Goal: Task Accomplishment & Management: Manage account settings

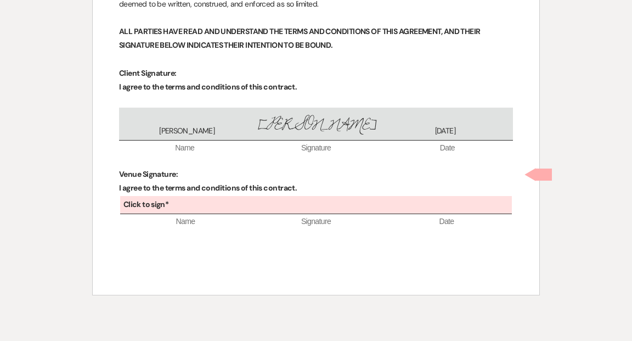
scroll to position [4076, 0]
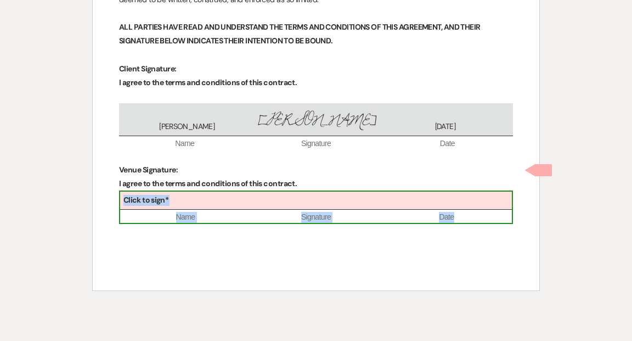
click at [293, 191] on div "Click to sign*" at bounding box center [316, 200] width 392 height 18
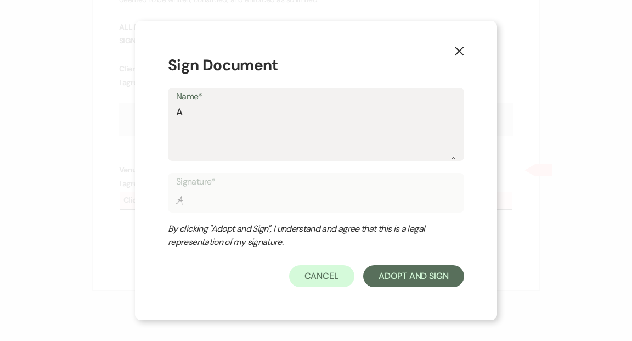
type textarea "A"
type input "A"
type textarea "Am"
type input "Am"
type textarea "[PERSON_NAME]"
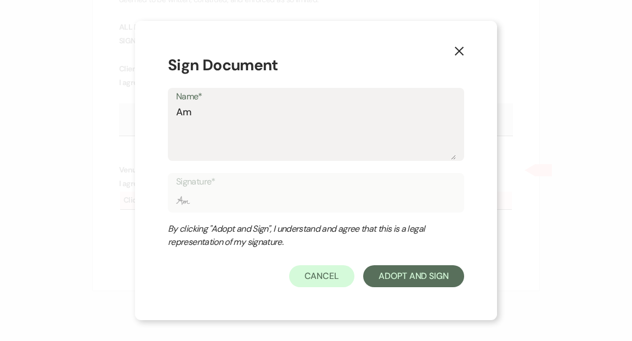
type input "[PERSON_NAME]"
type textarea "[PERSON_NAME]"
type input "[PERSON_NAME]"
type textarea "[PERSON_NAME]"
type input "[PERSON_NAME]"
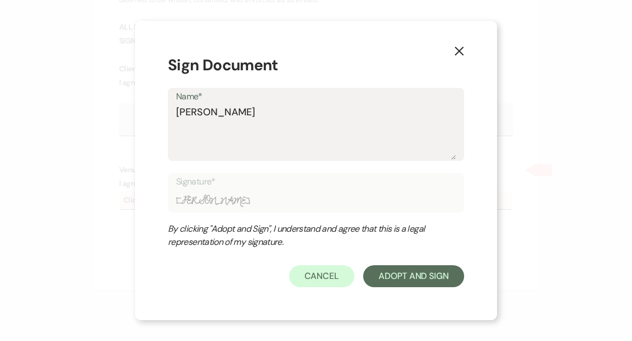
type textarea "[PERSON_NAME]"
type input "[PERSON_NAME]"
type textarea "[PERSON_NAME]"
type input "[PERSON_NAME]"
type textarea "[PERSON_NAME]"
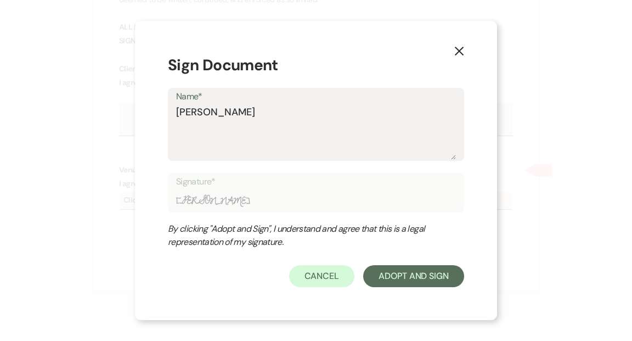
type input "[PERSON_NAME]"
type textarea "[PERSON_NAME]"
type input "[PERSON_NAME]"
type textarea "[PERSON_NAME]"
type input "[PERSON_NAME]"
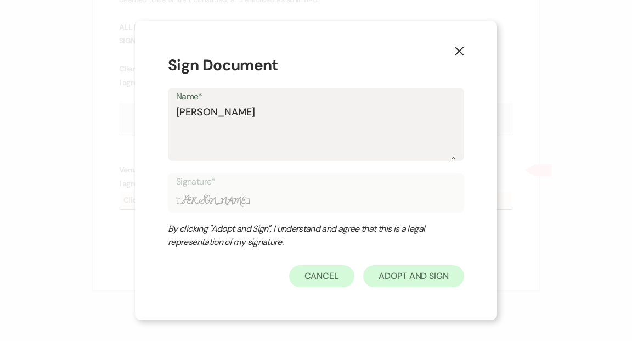
type textarea "[PERSON_NAME]"
click at [402, 276] on button "Adopt And Sign" at bounding box center [413, 276] width 101 height 22
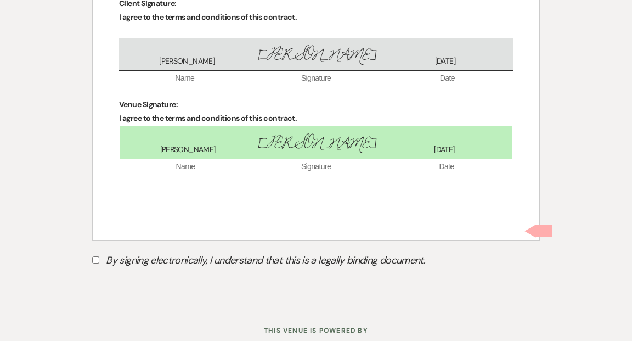
scroll to position [4151, 0]
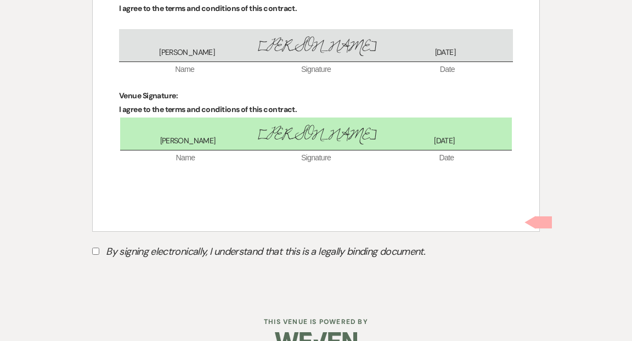
click at [97, 247] on input "By signing electronically, I understand that this is a legally binding document." at bounding box center [95, 250] width 7 height 7
checkbox input "true"
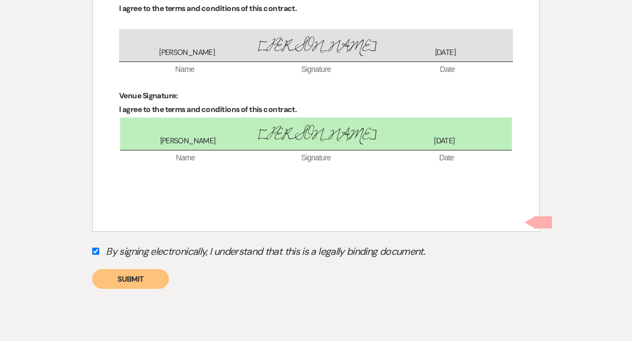
click at [138, 269] on button "Submit" at bounding box center [130, 279] width 77 height 20
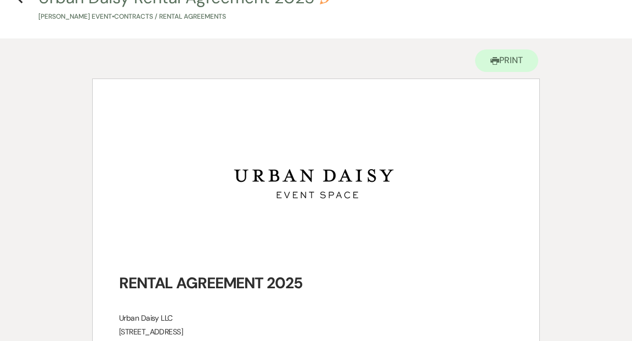
scroll to position [0, 0]
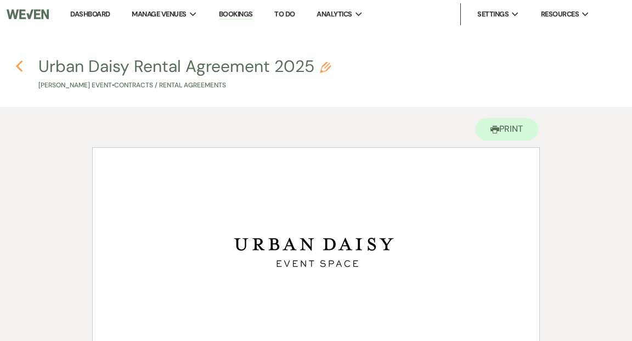
click at [19, 66] on icon "Previous" at bounding box center [19, 66] width 8 height 13
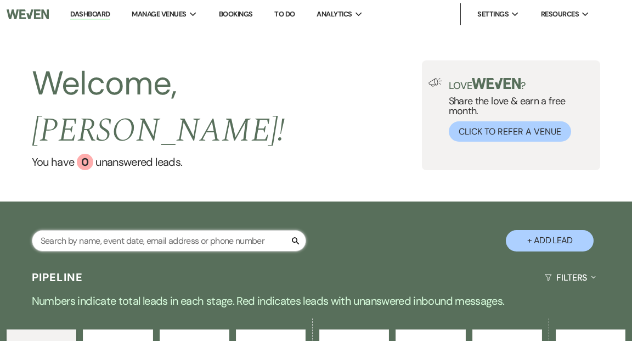
click at [185, 230] on input "text" at bounding box center [169, 240] width 274 height 21
type input "kayl"
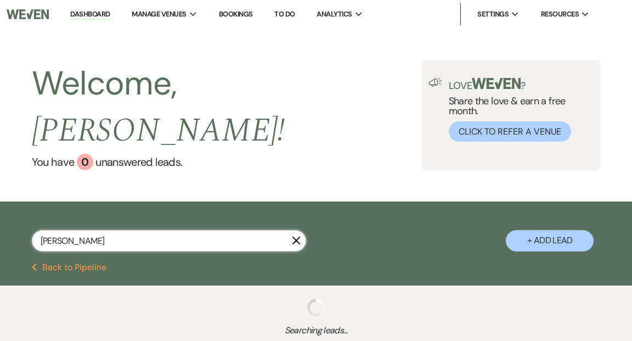
select select "5"
select select "8"
select select "4"
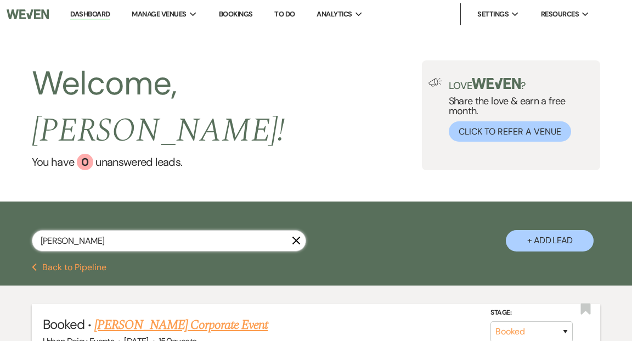
type input "kayl"
click at [148, 315] on link "Kayla Loew's Corporate Event" at bounding box center [180, 325] width 173 height 20
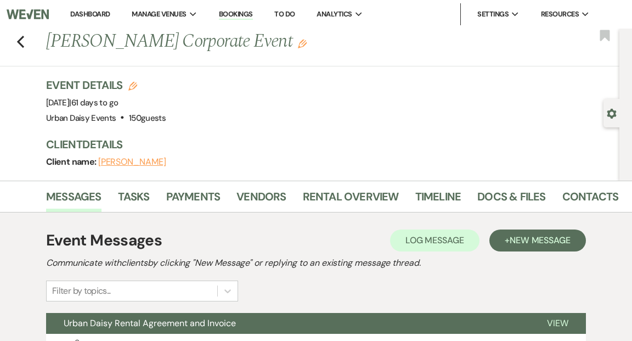
click at [608, 116] on icon "Gear" at bounding box center [612, 114] width 10 height 10
select select "12"
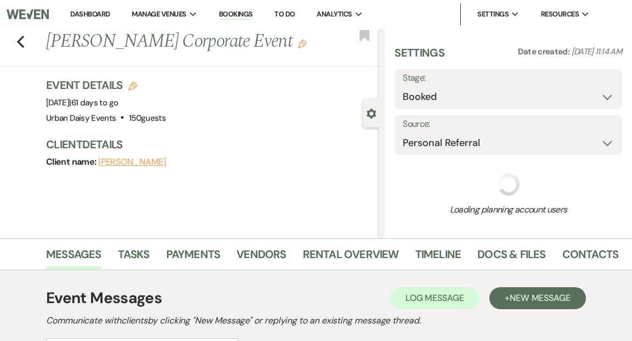
select select "9"
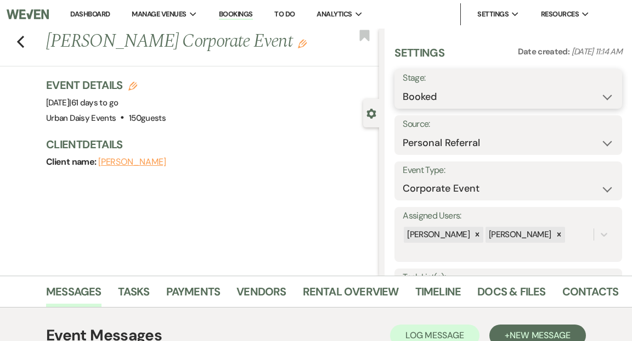
click at [607, 95] on select "Booked Lost" at bounding box center [508, 96] width 211 height 21
click at [403, 86] on select "Booked Lost" at bounding box center [508, 96] width 211 height 21
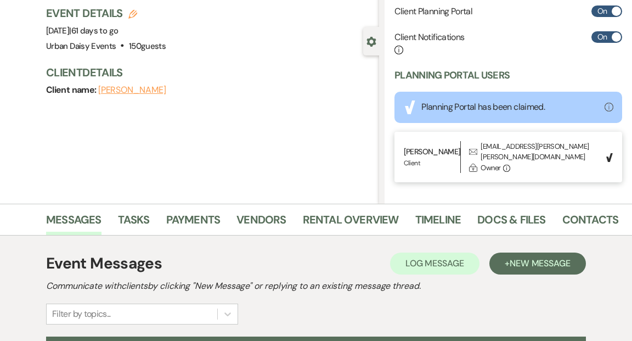
scroll to position [85, 0]
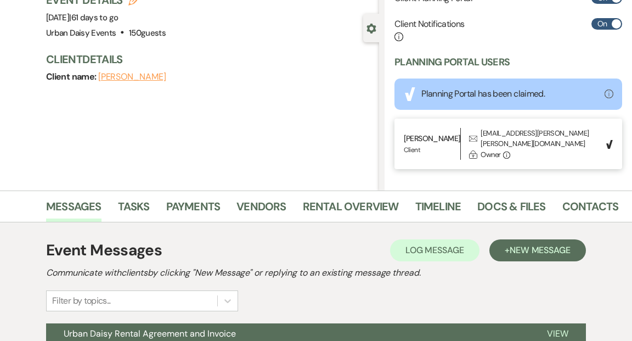
click at [297, 133] on div "Previous Kayla Loew's Corporate Event Edit Bookmark Gear Settings Settings Date…" at bounding box center [189, 66] width 379 height 247
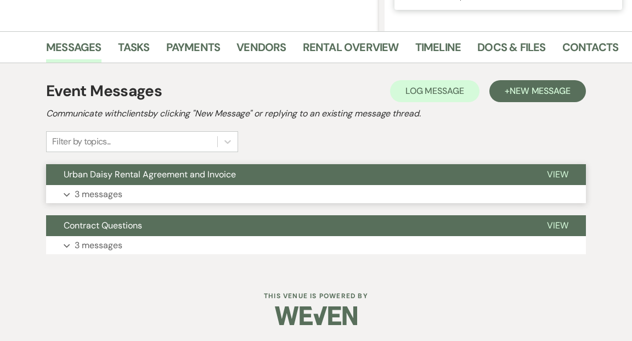
click at [560, 174] on span "View" at bounding box center [557, 174] width 21 height 12
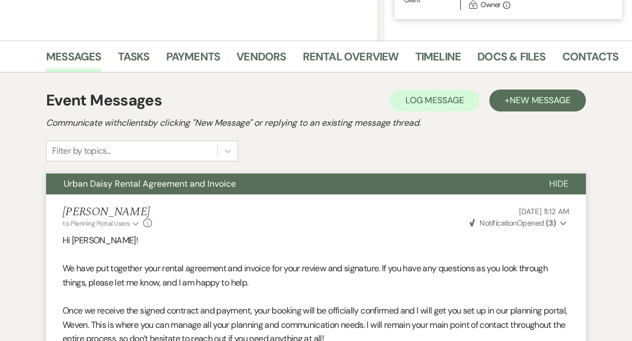
scroll to position [0, 0]
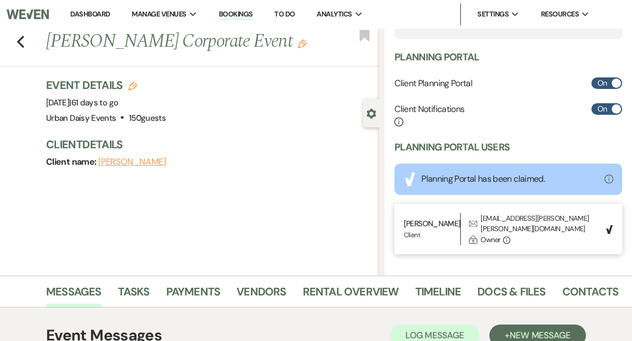
click at [88, 15] on link "Dashboard" at bounding box center [90, 13] width 40 height 9
